Goal: Find specific page/section: Find specific page/section

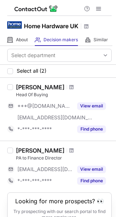
scroll to position [30, 0]
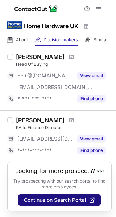
click at [56, 196] on button "Continue on Search Portal" at bounding box center [59, 200] width 82 height 12
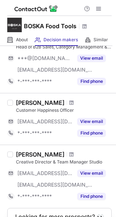
scroll to position [94, 0]
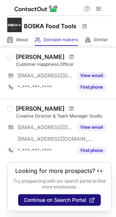
click at [54, 198] on span "Continue on Search Portal" at bounding box center [55, 200] width 62 height 6
